Goal: Task Accomplishment & Management: Manage account settings

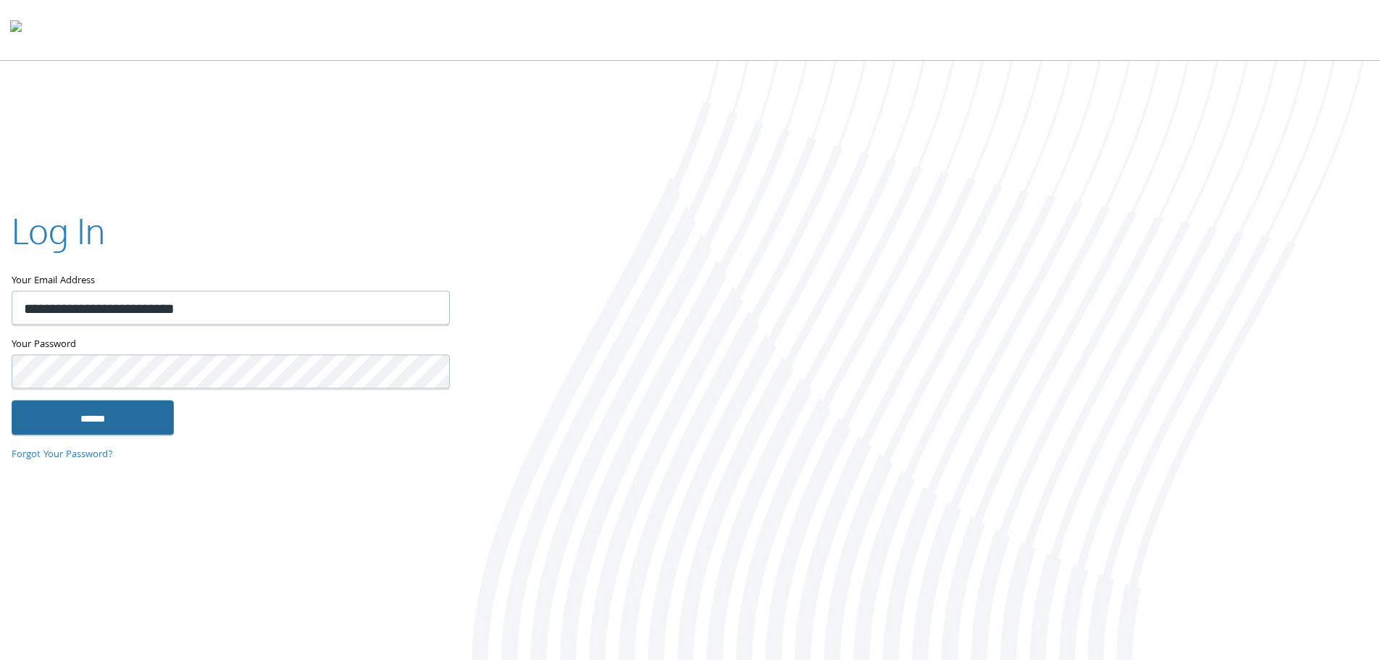
click at [137, 408] on input "******" at bounding box center [93, 417] width 162 height 35
type input "**********"
click at [149, 416] on input "******" at bounding box center [93, 417] width 162 height 35
